Goal: Information Seeking & Learning: Learn about a topic

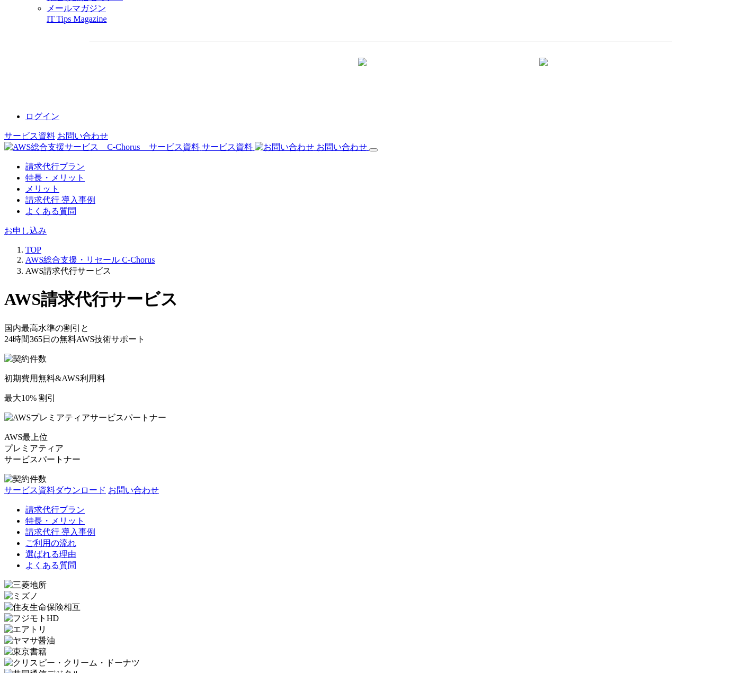
scroll to position [1858, 0]
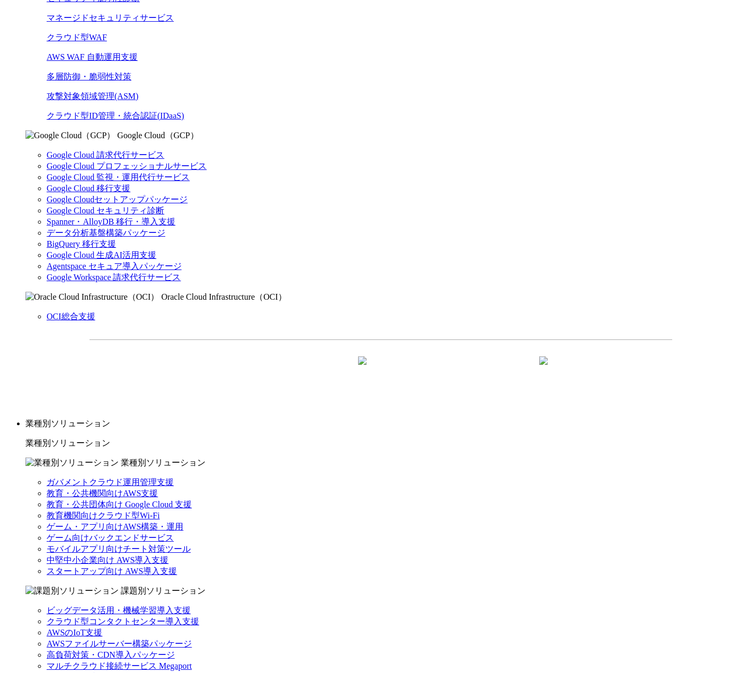
scroll to position [553, 0]
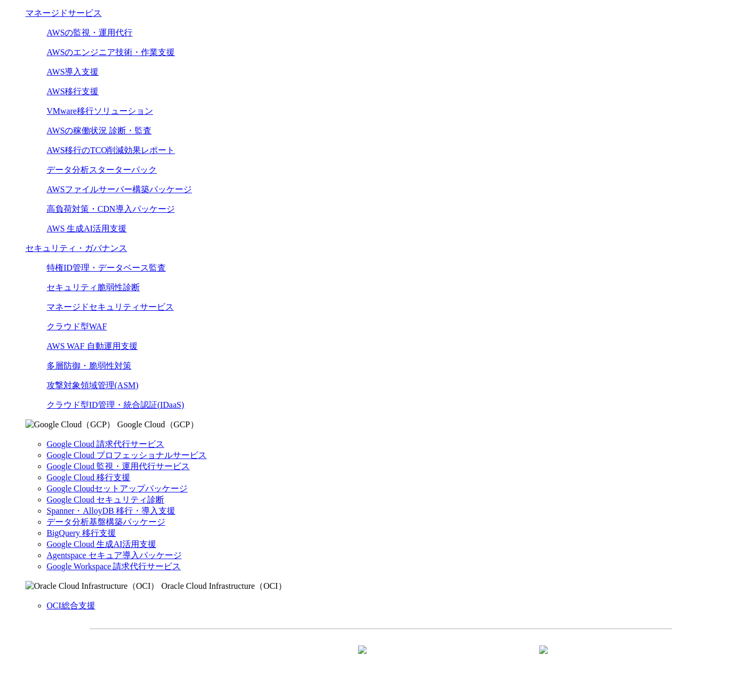
scroll to position [533, 0]
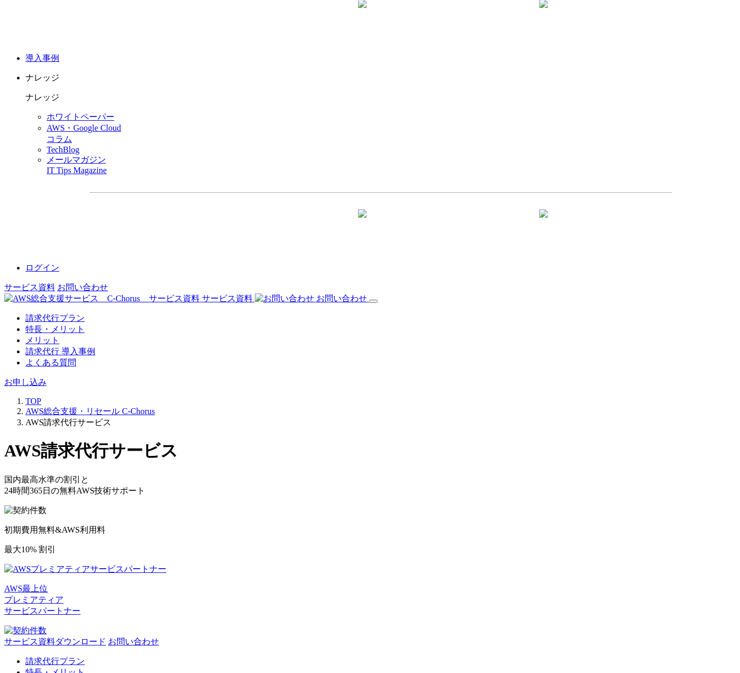
scroll to position [1479, 0]
